Goal: Navigation & Orientation: Find specific page/section

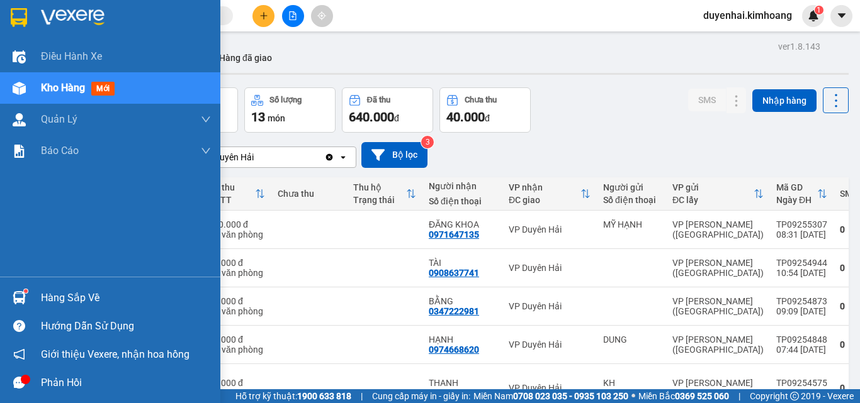
click at [41, 295] on div "Hàng sắp về" at bounding box center [126, 298] width 170 height 19
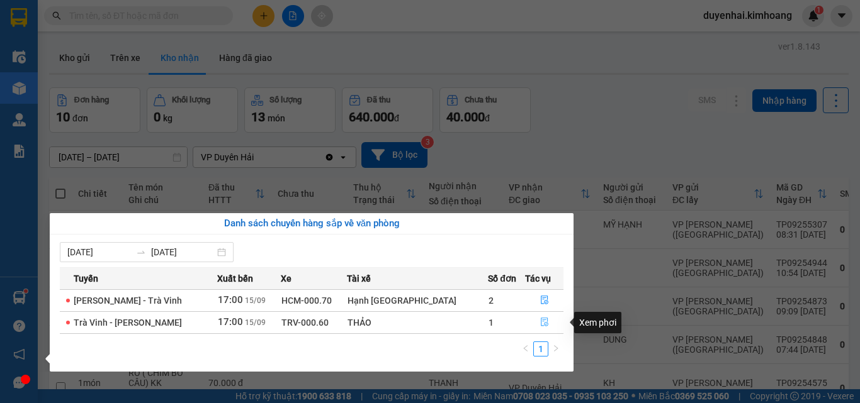
click at [540, 319] on icon "file-done" at bounding box center [544, 322] width 9 height 9
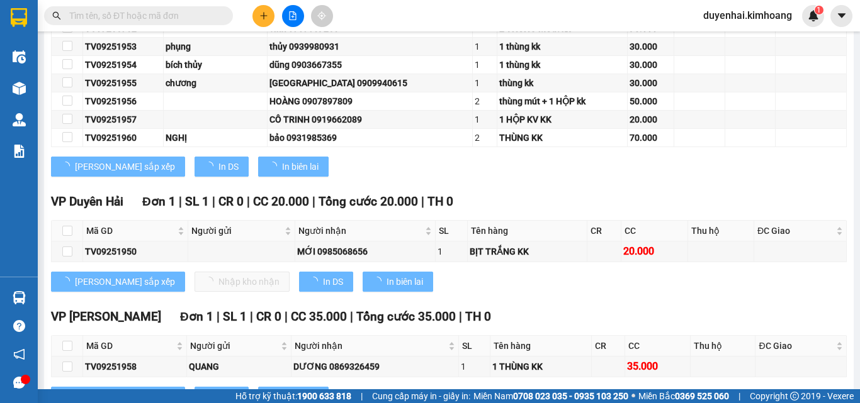
type input "[DATE]"
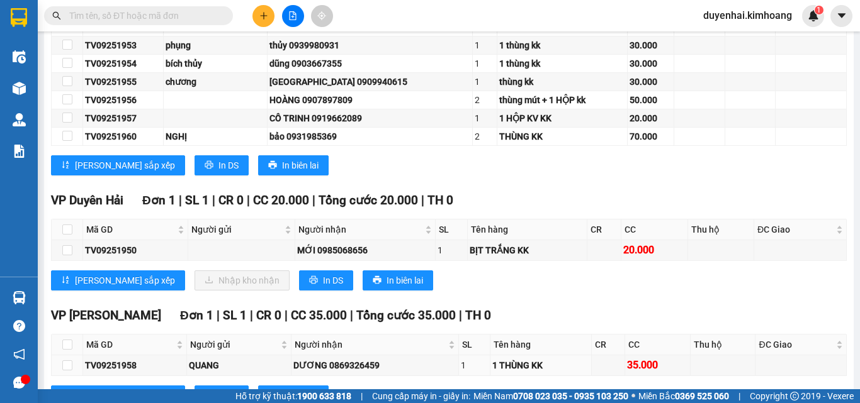
scroll to position [377, 0]
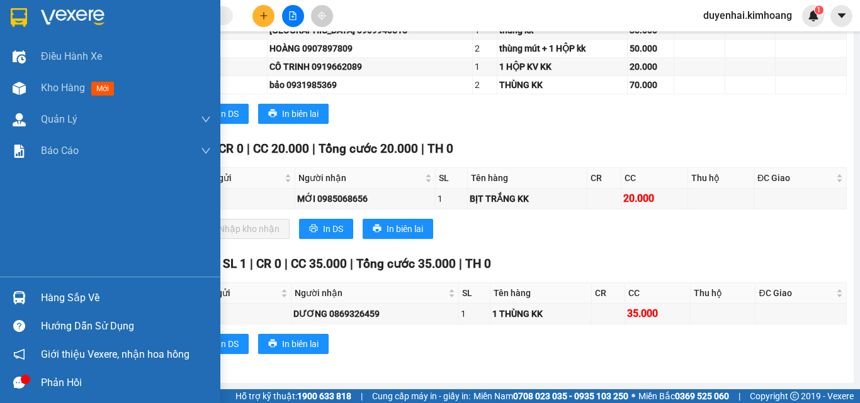
click at [48, 302] on div "Hàng sắp về" at bounding box center [126, 298] width 170 height 19
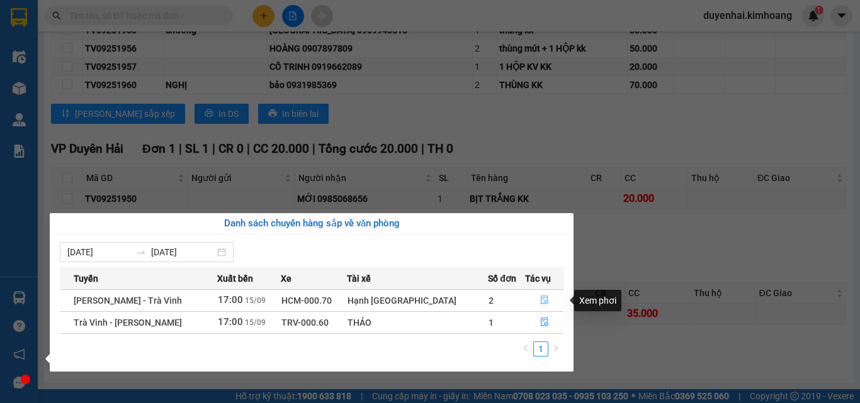
click at [540, 300] on icon "file-done" at bounding box center [544, 300] width 9 height 9
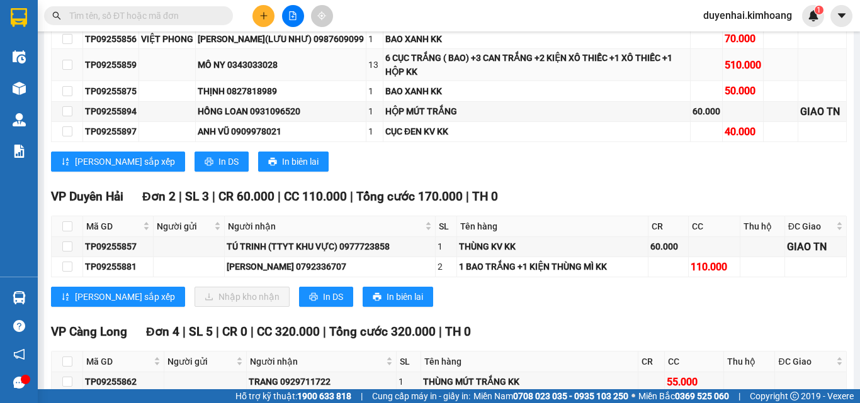
scroll to position [1258, 0]
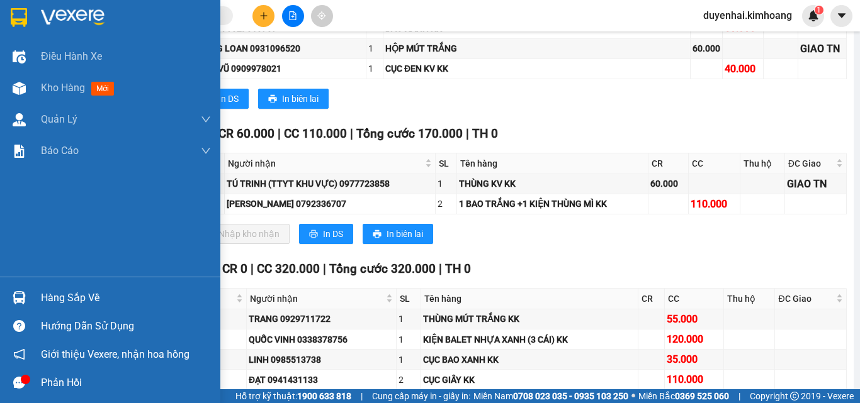
click at [73, 297] on div "Hàng sắp về" at bounding box center [126, 298] width 170 height 19
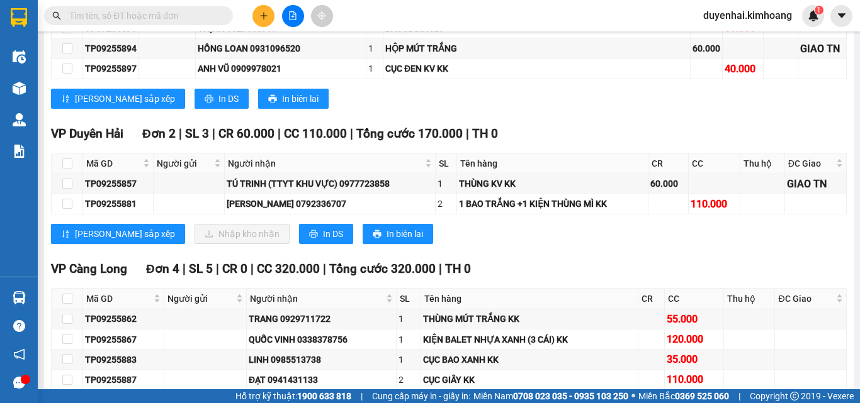
click at [690, 266] on section "Kết quả tìm kiếm ( 72 ) Bộ lọc Mã ĐH Trạng thái Món hàng Thu hộ Tổng cước Chưa …" at bounding box center [430, 201] width 860 height 403
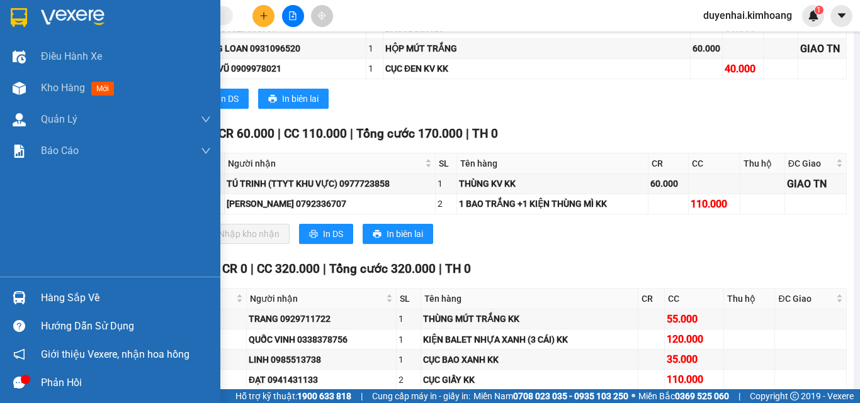
click at [49, 306] on div "Hàng sắp về" at bounding box center [126, 298] width 170 height 19
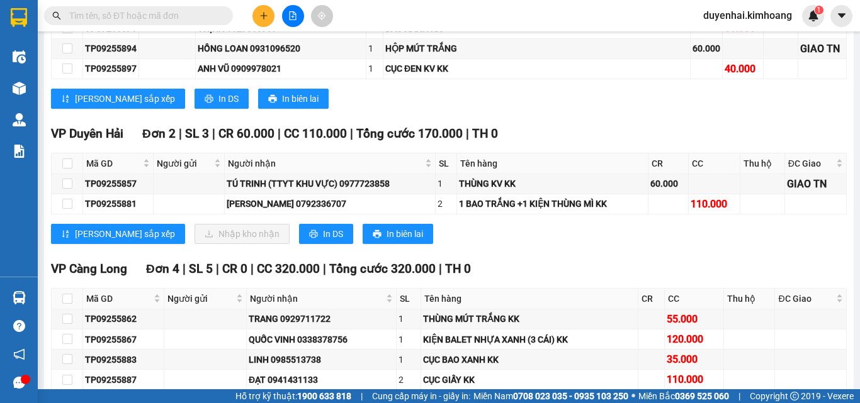
click at [610, 259] on section "Kết quả tìm kiếm ( 72 ) Bộ lọc Mã ĐH Trạng thái Món hàng Thu hộ Tổng cước Chưa …" at bounding box center [430, 201] width 860 height 403
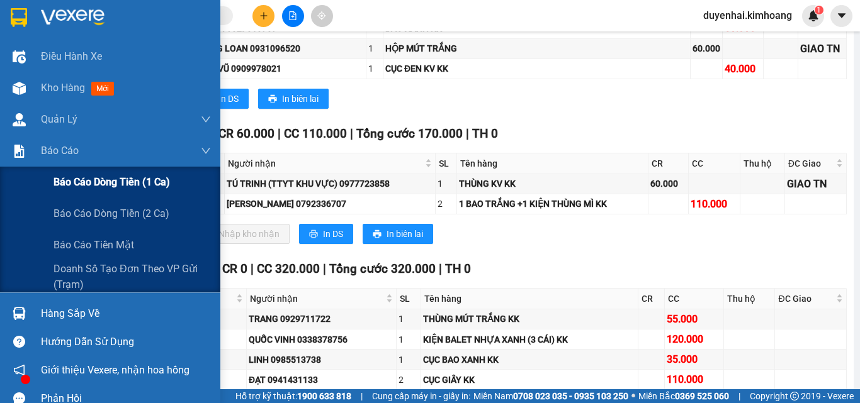
click at [62, 186] on span "Báo cáo dòng tiền (1 ca)" at bounding box center [111, 182] width 116 height 16
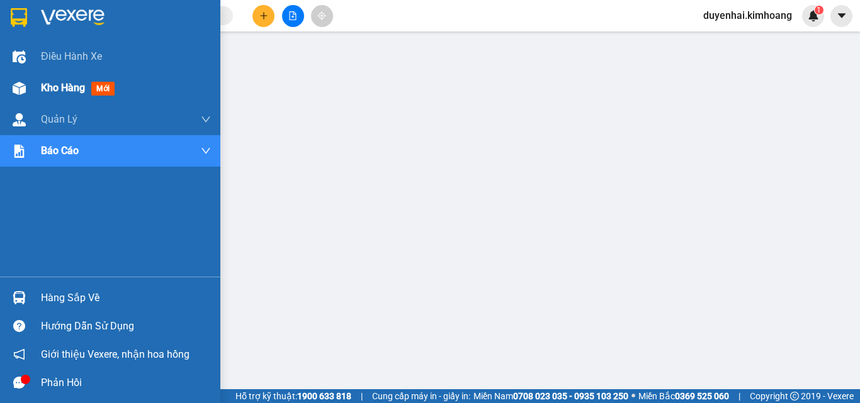
click at [45, 89] on span "Kho hàng" at bounding box center [63, 88] width 44 height 12
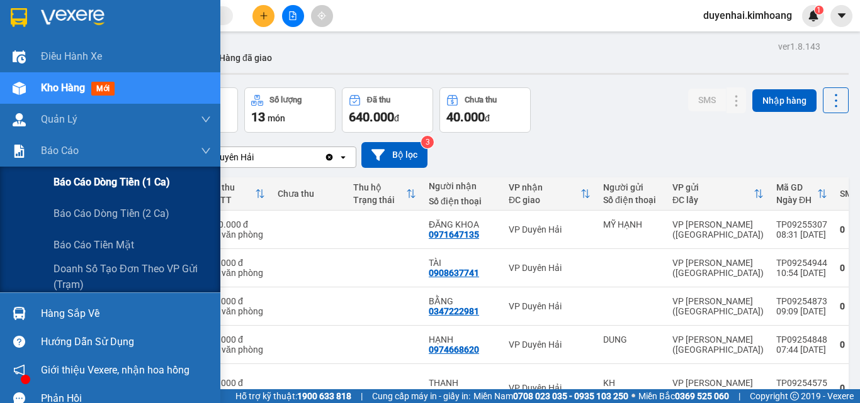
click at [81, 181] on span "Báo cáo dòng tiền (1 ca)" at bounding box center [111, 182] width 116 height 16
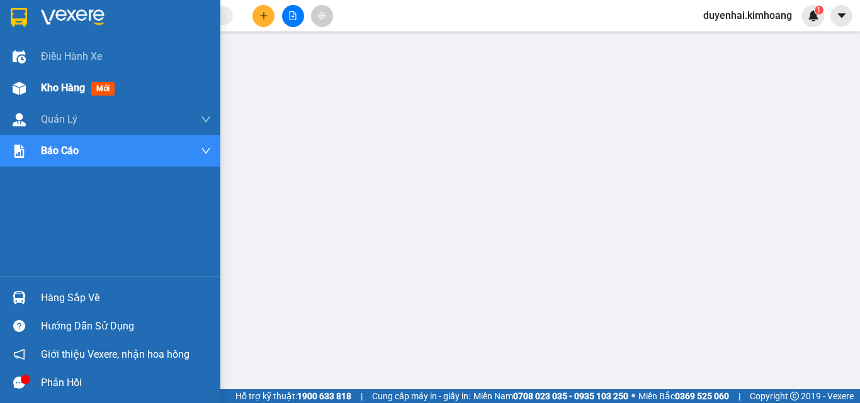
click at [64, 91] on span "Kho hàng" at bounding box center [63, 88] width 44 height 12
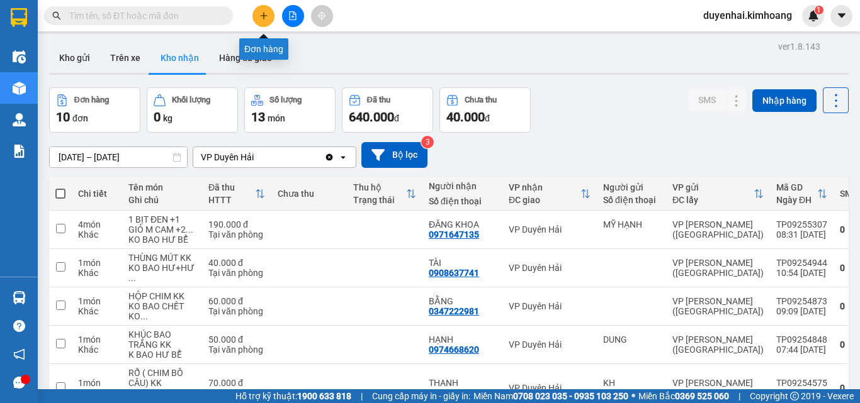
click at [257, 20] on button at bounding box center [263, 16] width 22 height 22
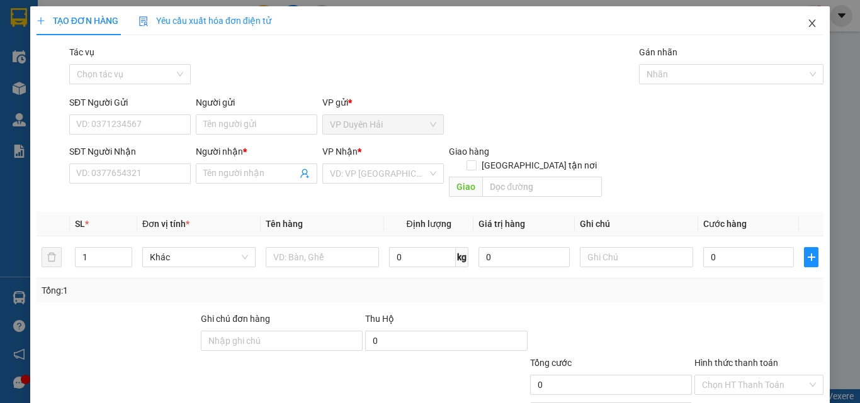
click at [807, 23] on icon "close" at bounding box center [812, 23] width 10 height 10
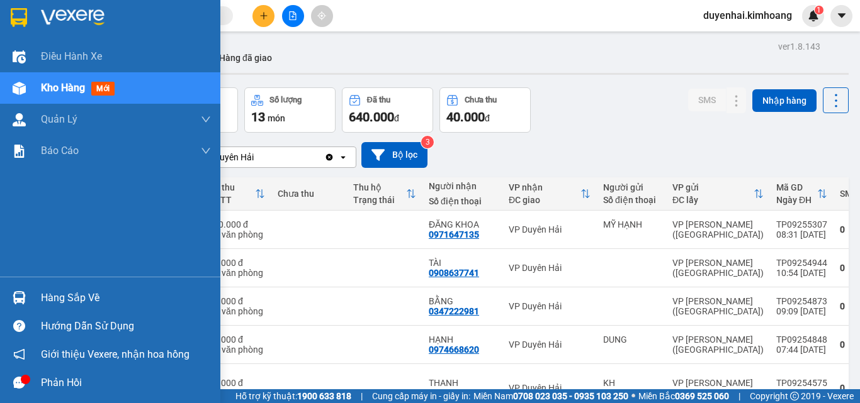
click at [49, 298] on div "Hàng sắp về" at bounding box center [126, 298] width 170 height 19
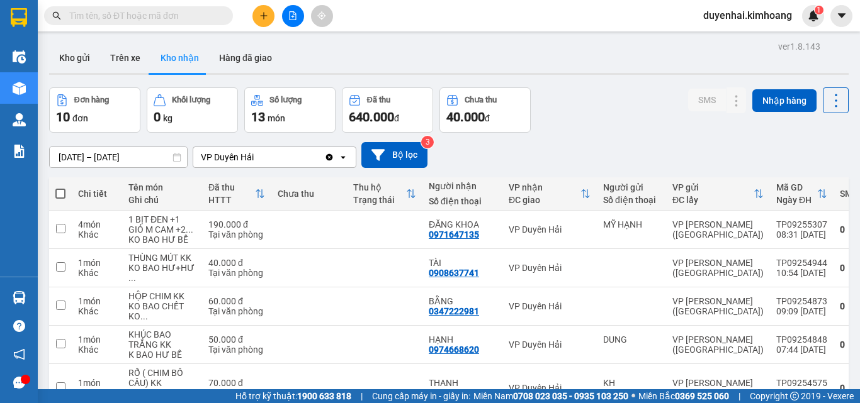
click at [509, 147] on section "Kết quả tìm kiếm ( 72 ) Bộ lọc Mã ĐH Trạng thái Món hàng Thu hộ Tổng cước Chưa …" at bounding box center [430, 201] width 860 height 403
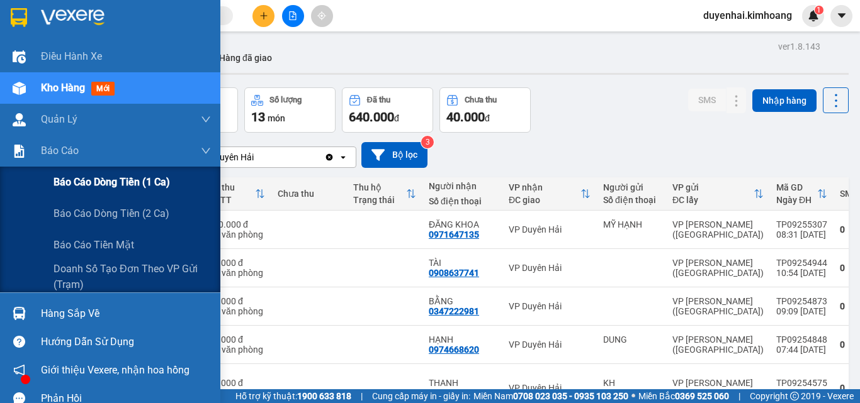
click at [96, 179] on span "Báo cáo dòng tiền (1 ca)" at bounding box center [111, 182] width 116 height 16
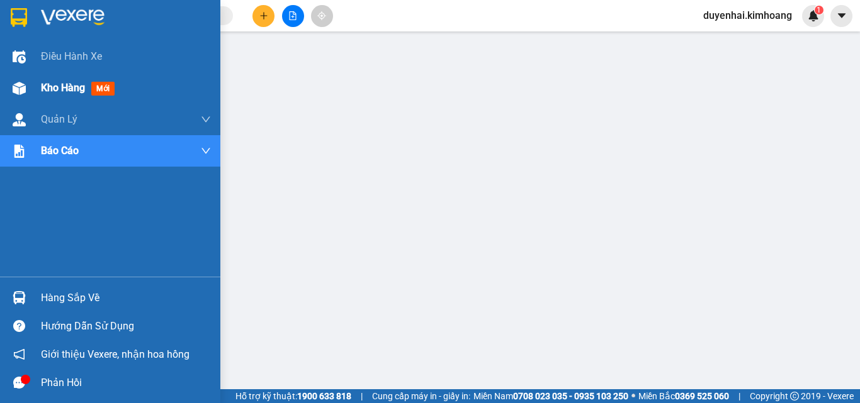
click at [47, 93] on span "Kho hàng" at bounding box center [63, 88] width 44 height 12
